Goal: Transaction & Acquisition: Purchase product/service

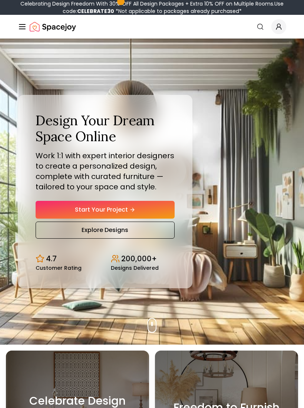
click at [67, 209] on link "Start Your Project" at bounding box center [105, 210] width 139 height 18
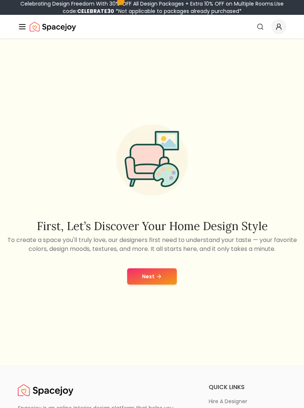
click at [139, 281] on button "Next" at bounding box center [152, 277] width 50 height 16
click at [45, 27] on img "Spacejoy" at bounding box center [53, 26] width 46 height 15
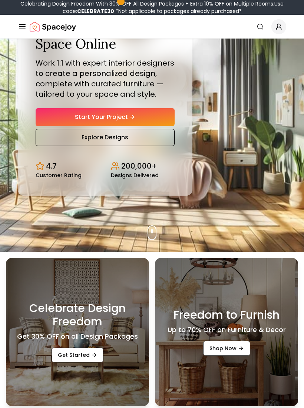
scroll to position [92, 0]
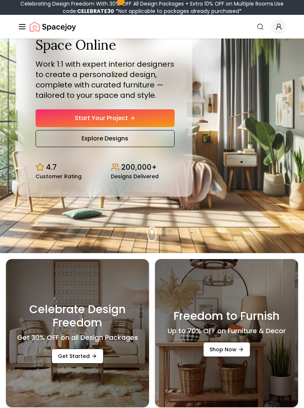
click at [50, 124] on link "Start Your Project" at bounding box center [105, 118] width 139 height 18
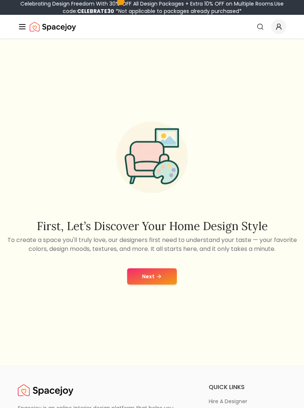
click at [144, 284] on button "Next" at bounding box center [152, 277] width 50 height 16
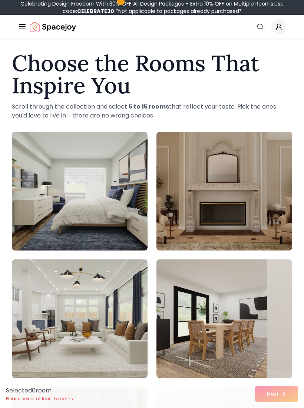
scroll to position [4, 0]
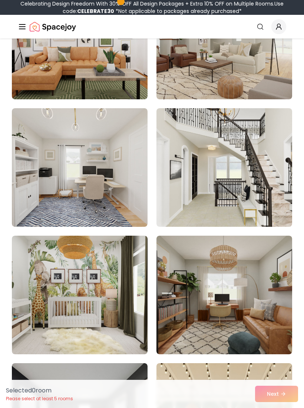
click at [254, 137] on img at bounding box center [225, 167] width 136 height 119
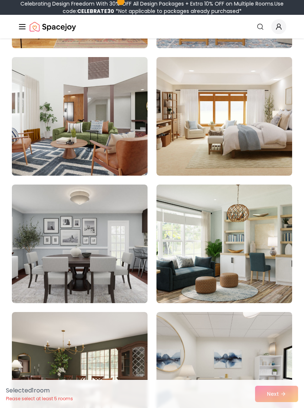
scroll to position [2505, 0]
